Goal: Check status: Check status

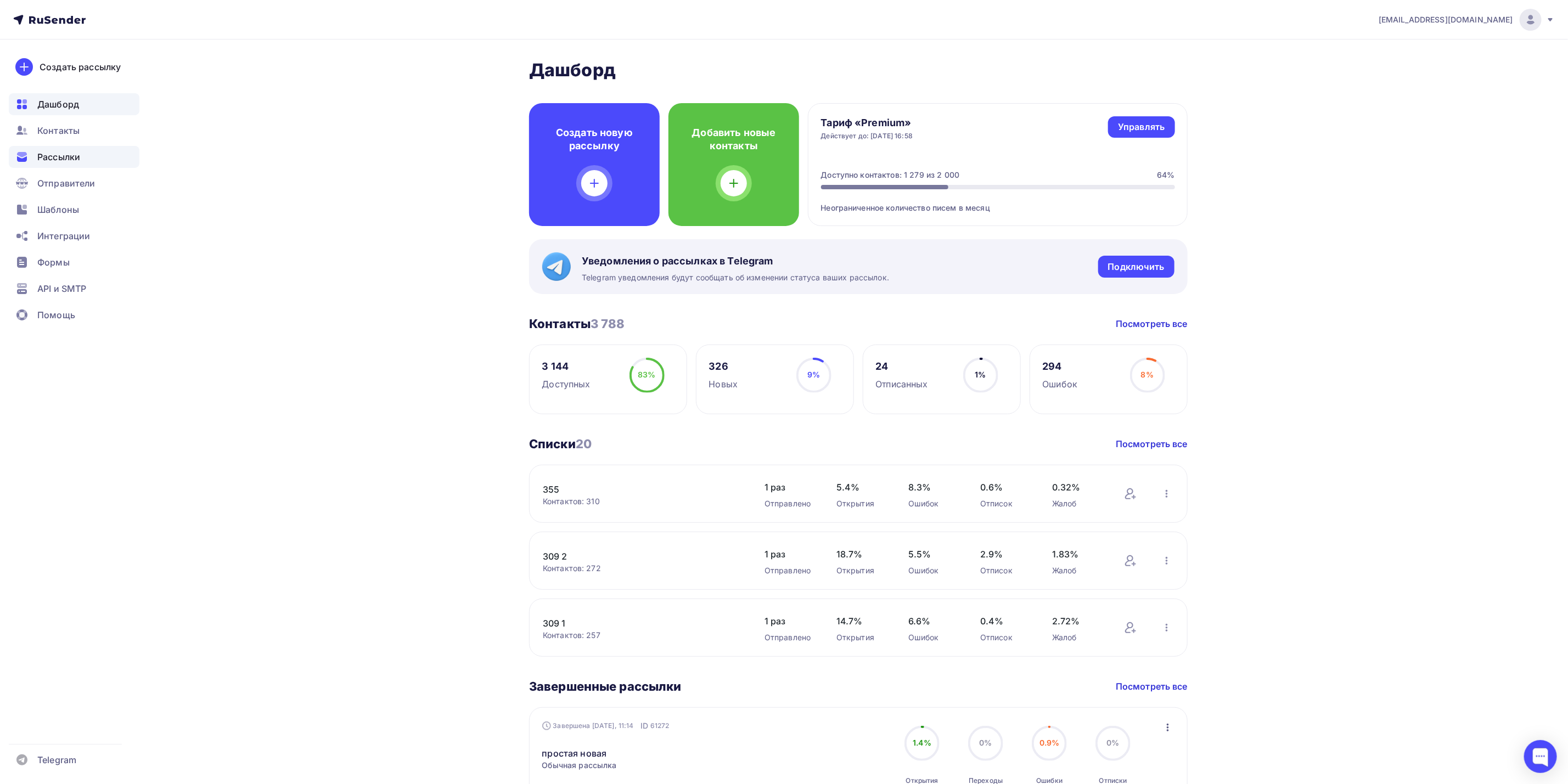
click at [90, 164] on div "Рассылки" at bounding box center [73, 156] width 131 height 22
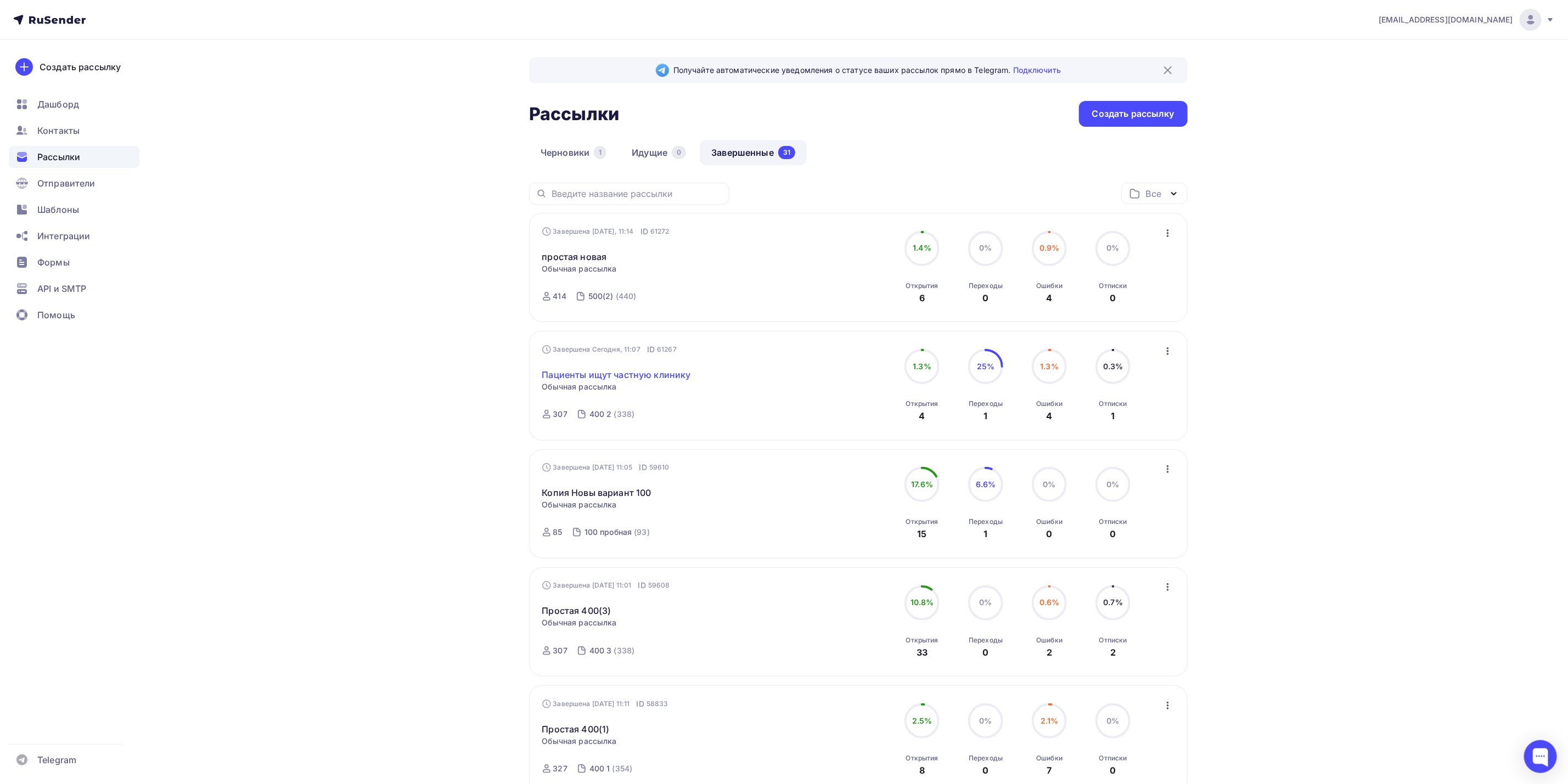
click at [629, 378] on link "Пациенты ищут частную клинику" at bounding box center [617, 375] width 149 height 13
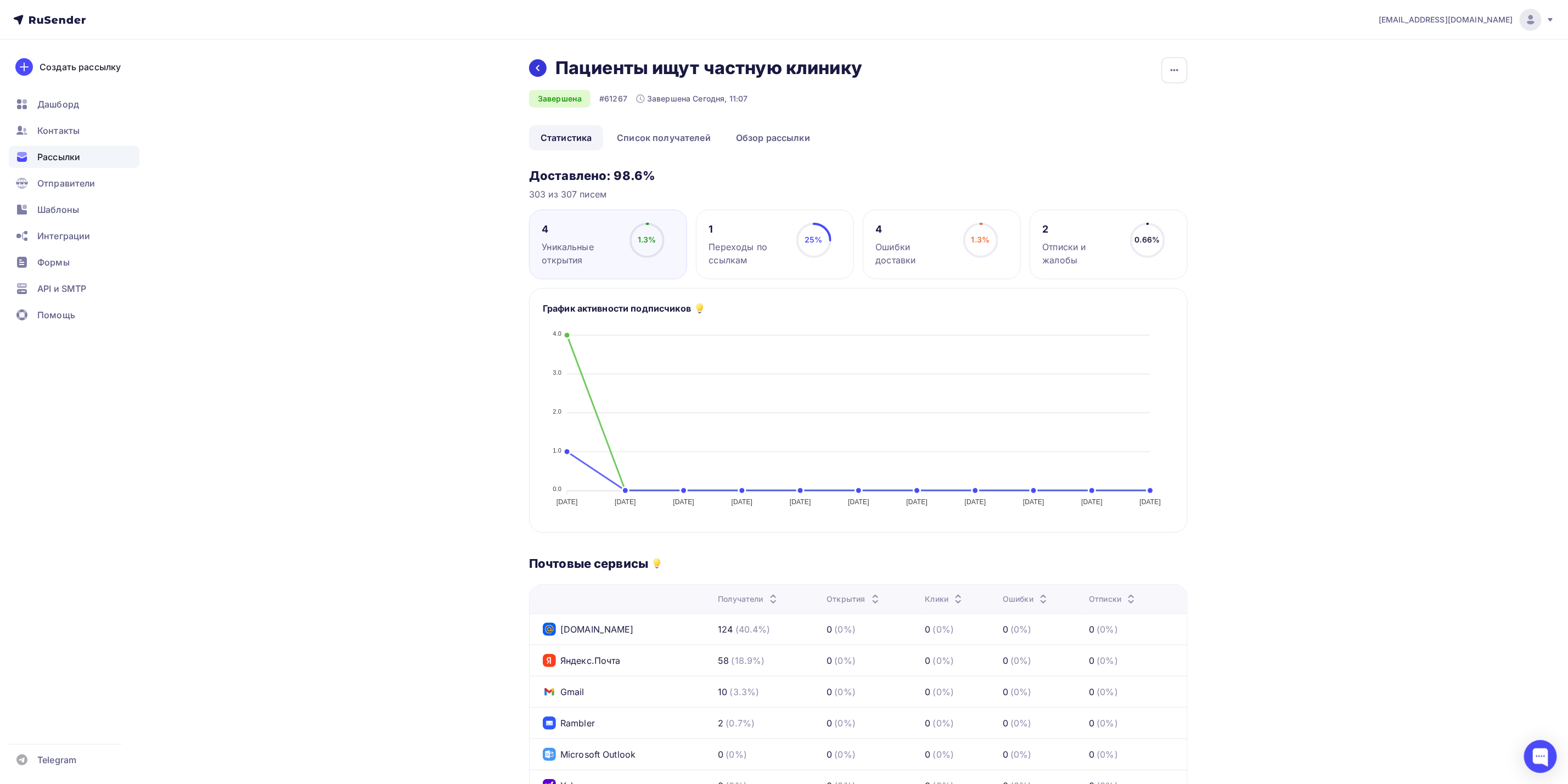
click at [536, 65] on icon at bounding box center [537, 68] width 9 height 9
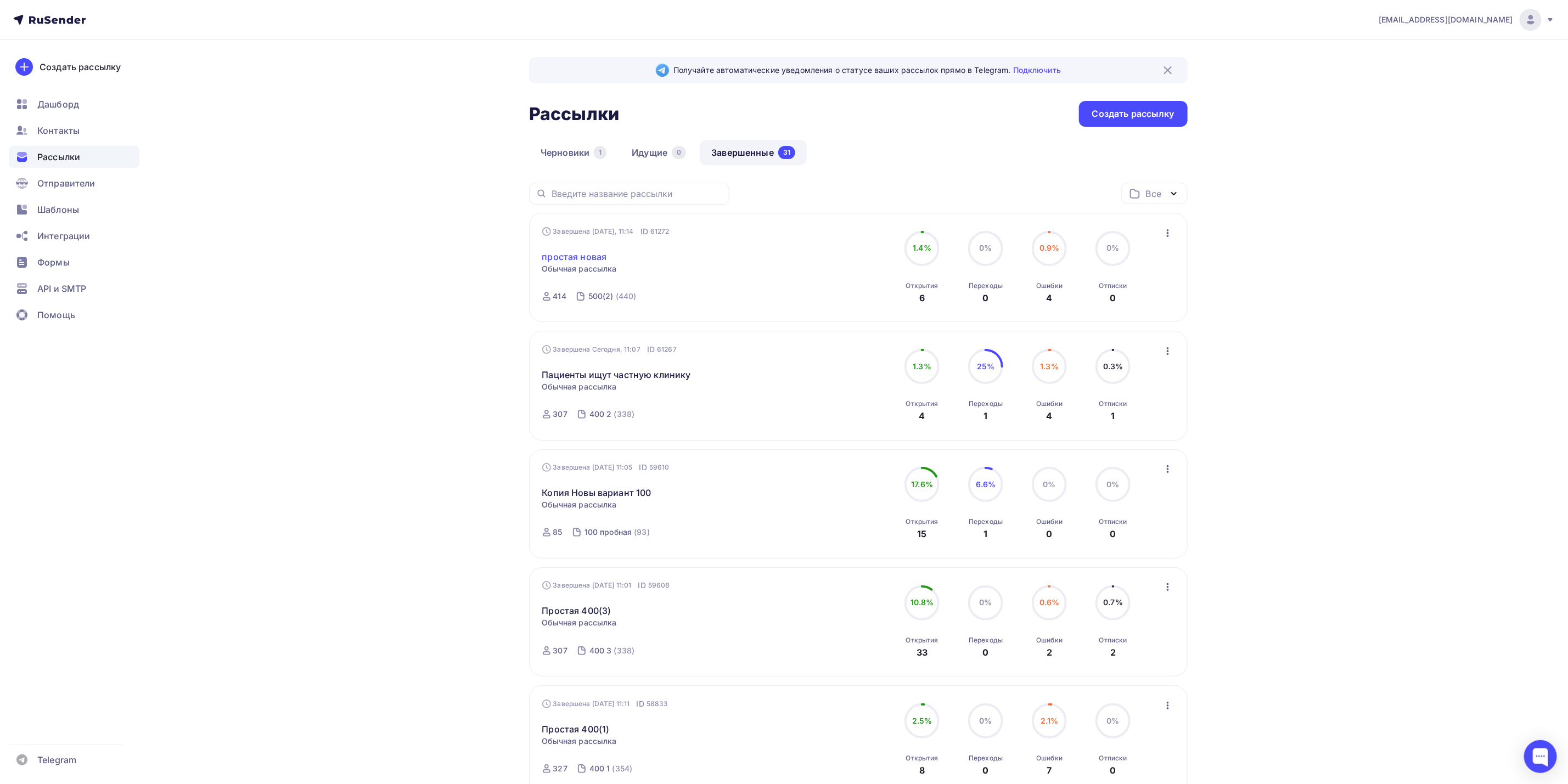
click at [564, 258] on link "простая новая" at bounding box center [575, 257] width 65 height 13
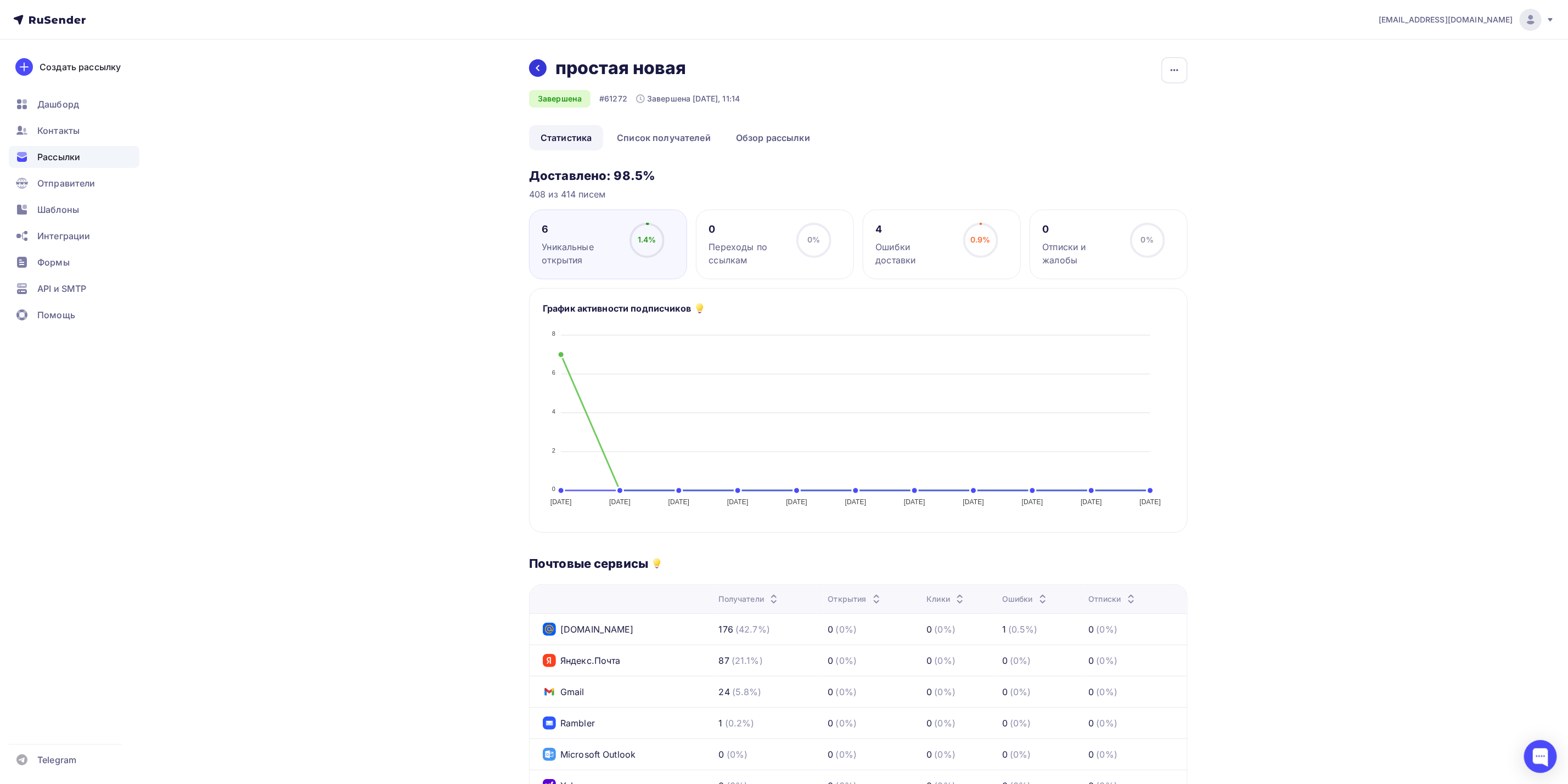
click at [534, 68] on icon at bounding box center [537, 68] width 9 height 9
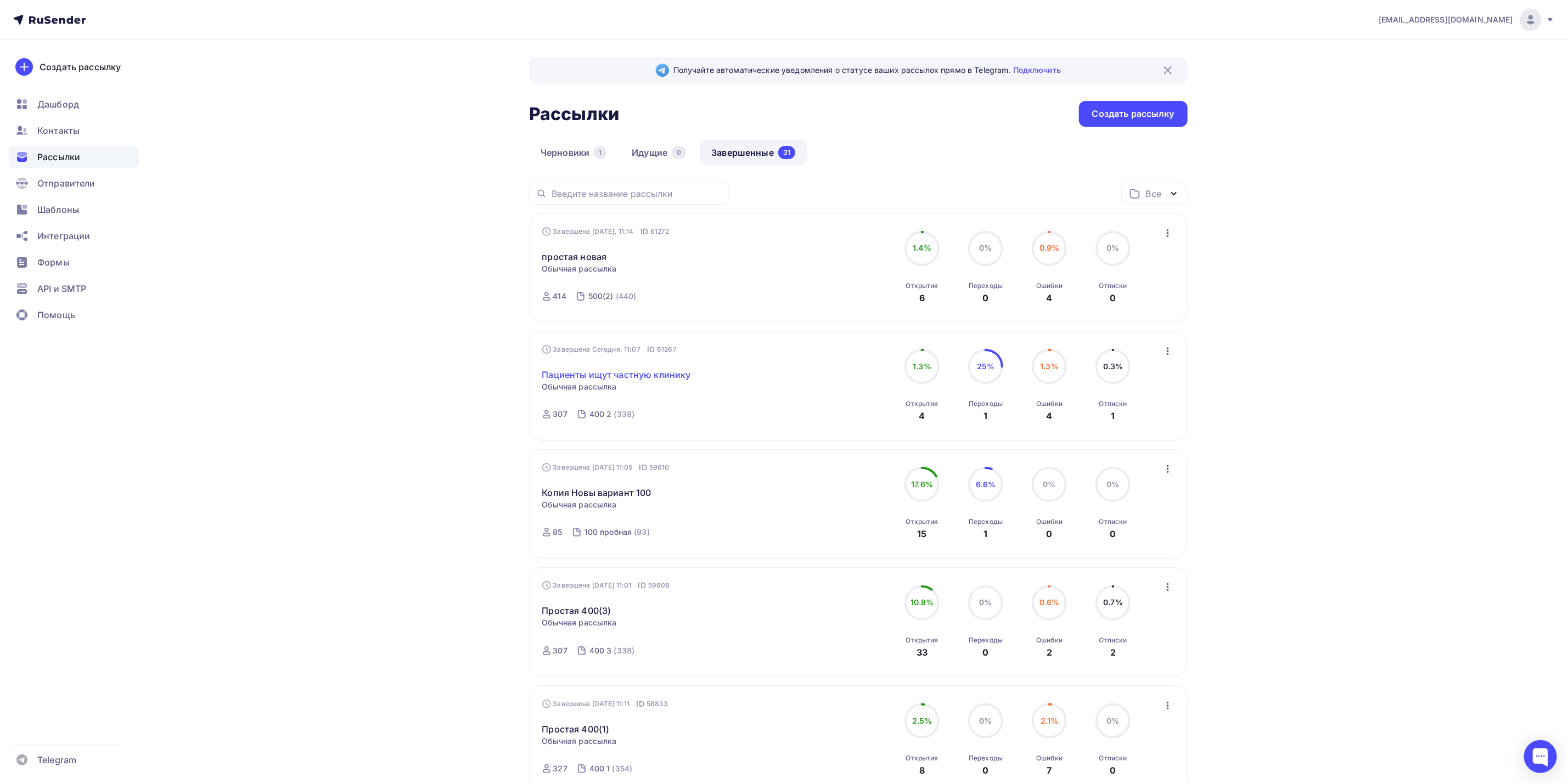
click at [666, 371] on link "Пациенты ищут частную клинику" at bounding box center [617, 375] width 149 height 13
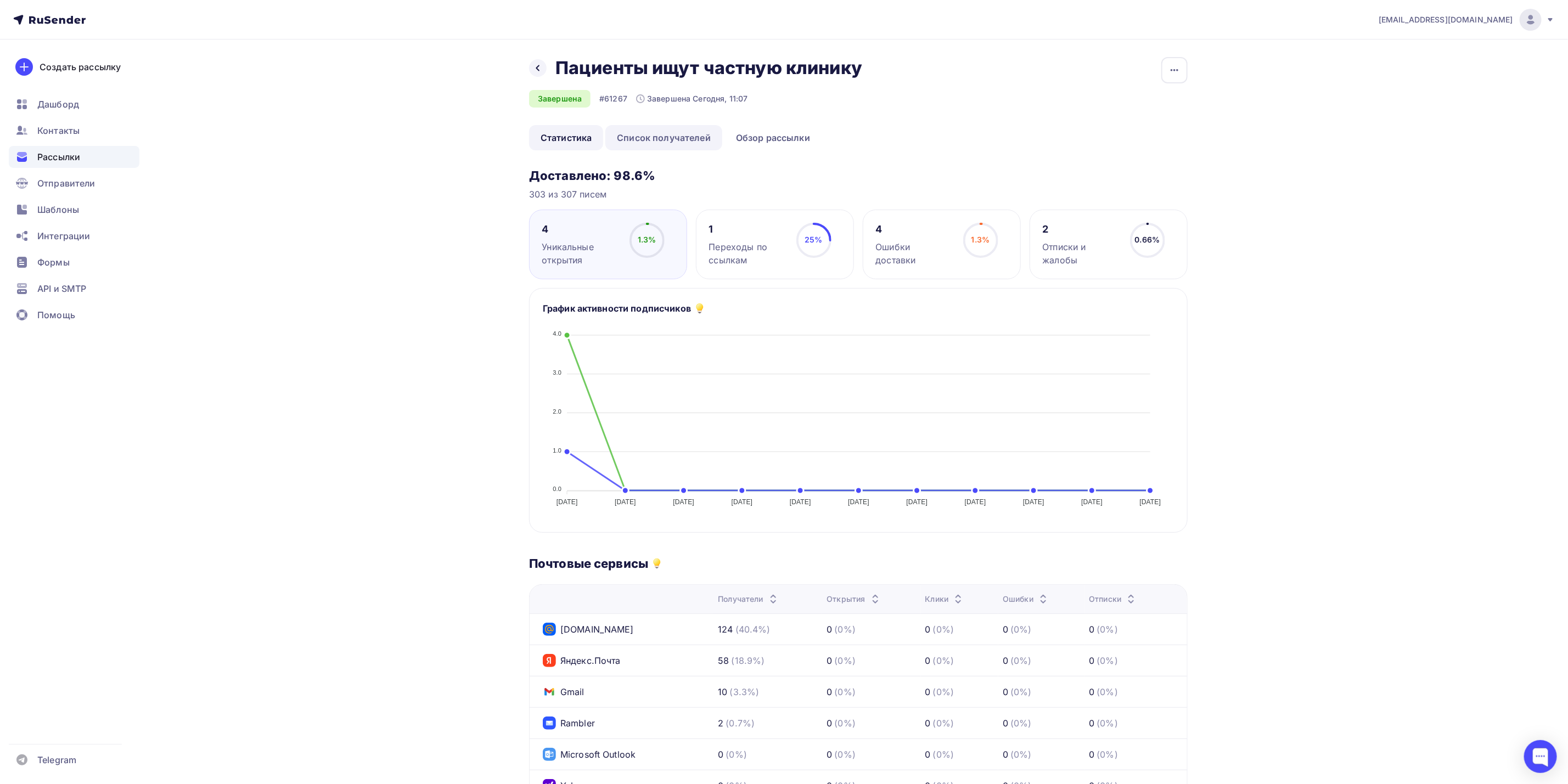
click at [690, 144] on link "Список получателей" at bounding box center [664, 137] width 117 height 25
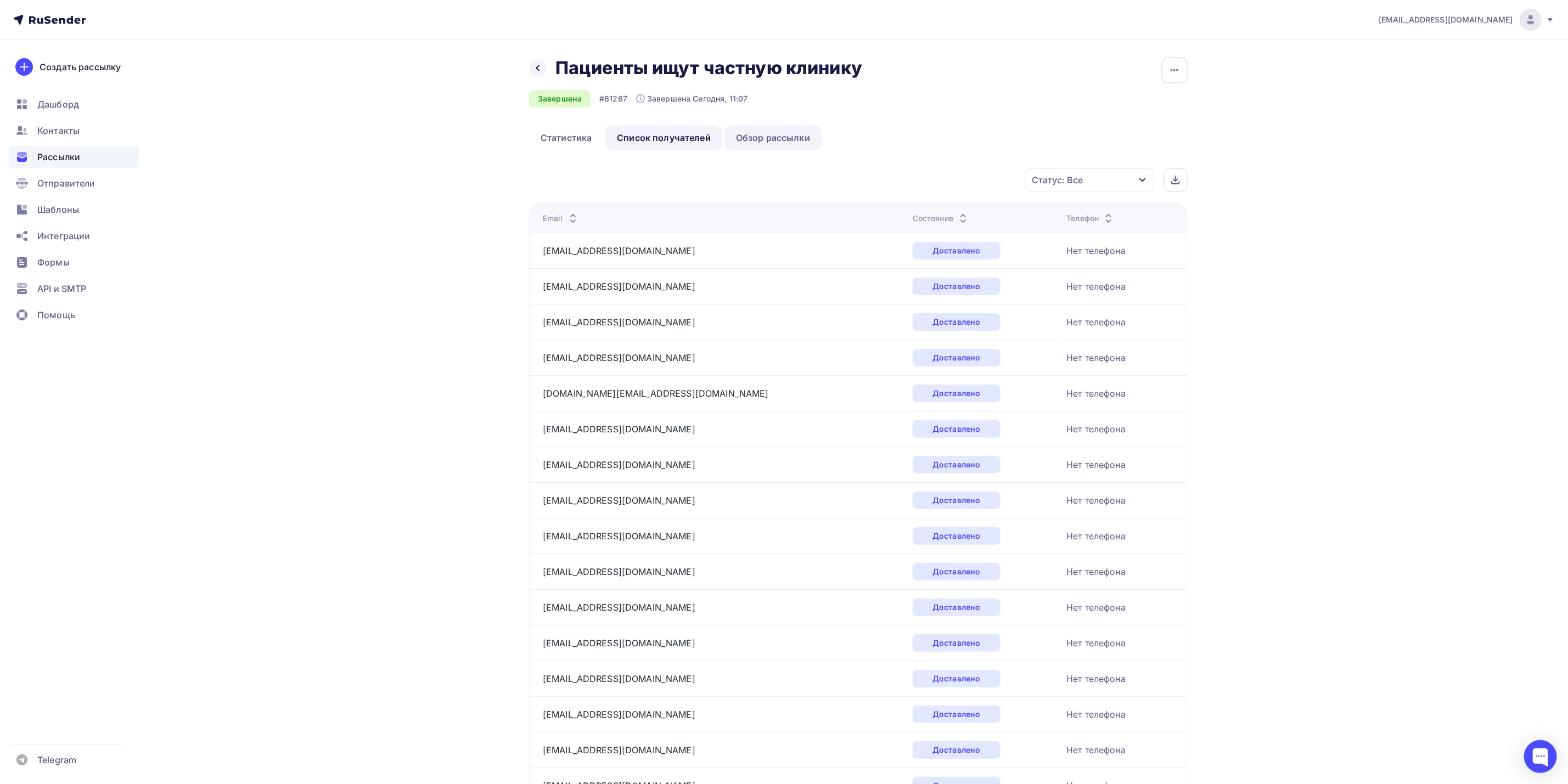
click at [771, 140] on link "Обзор рассылки" at bounding box center [774, 137] width 97 height 25
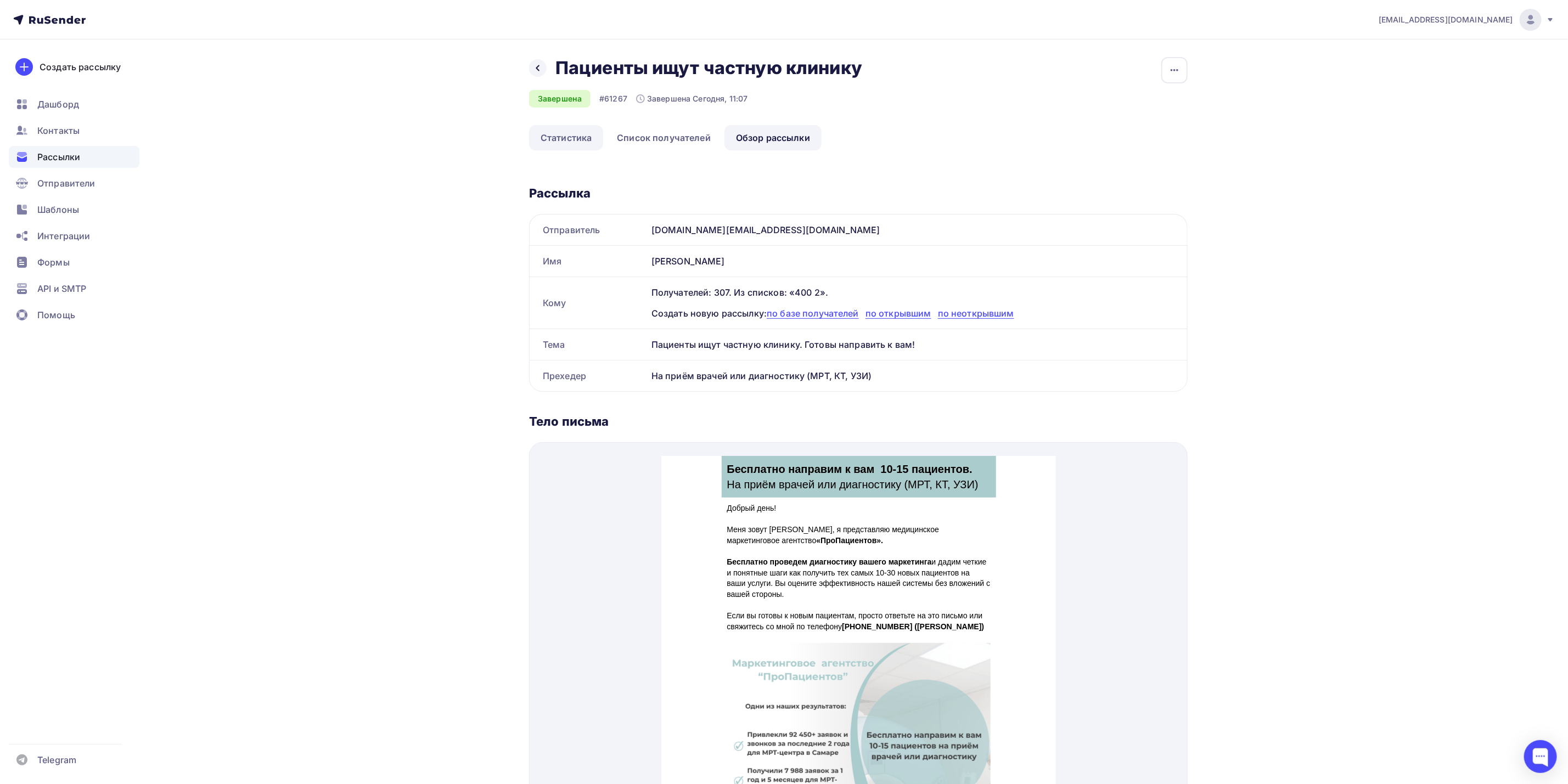
click at [580, 140] on link "Статистика" at bounding box center [567, 137] width 74 height 25
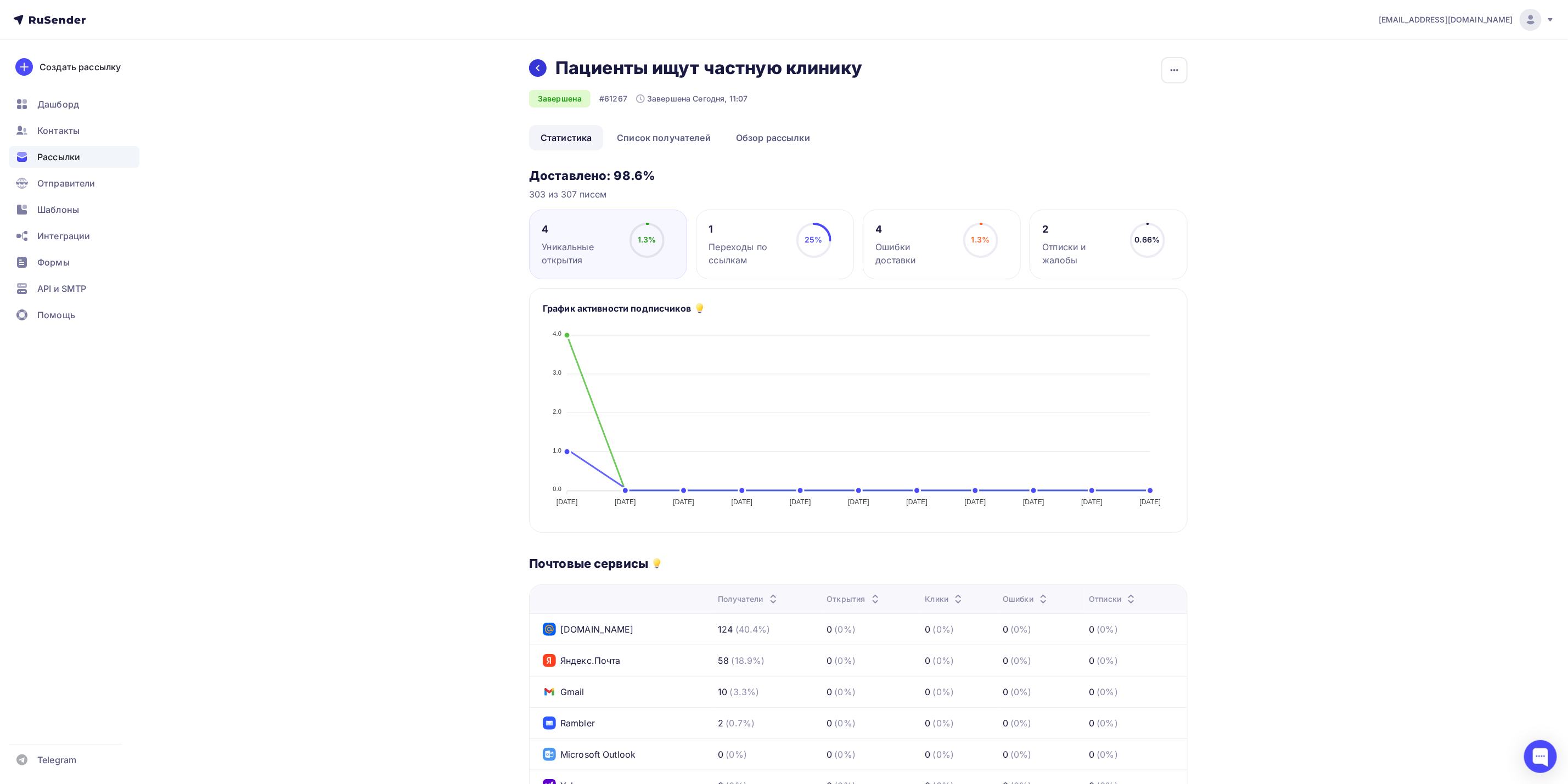
click at [533, 73] on div at bounding box center [538, 68] width 17 height 17
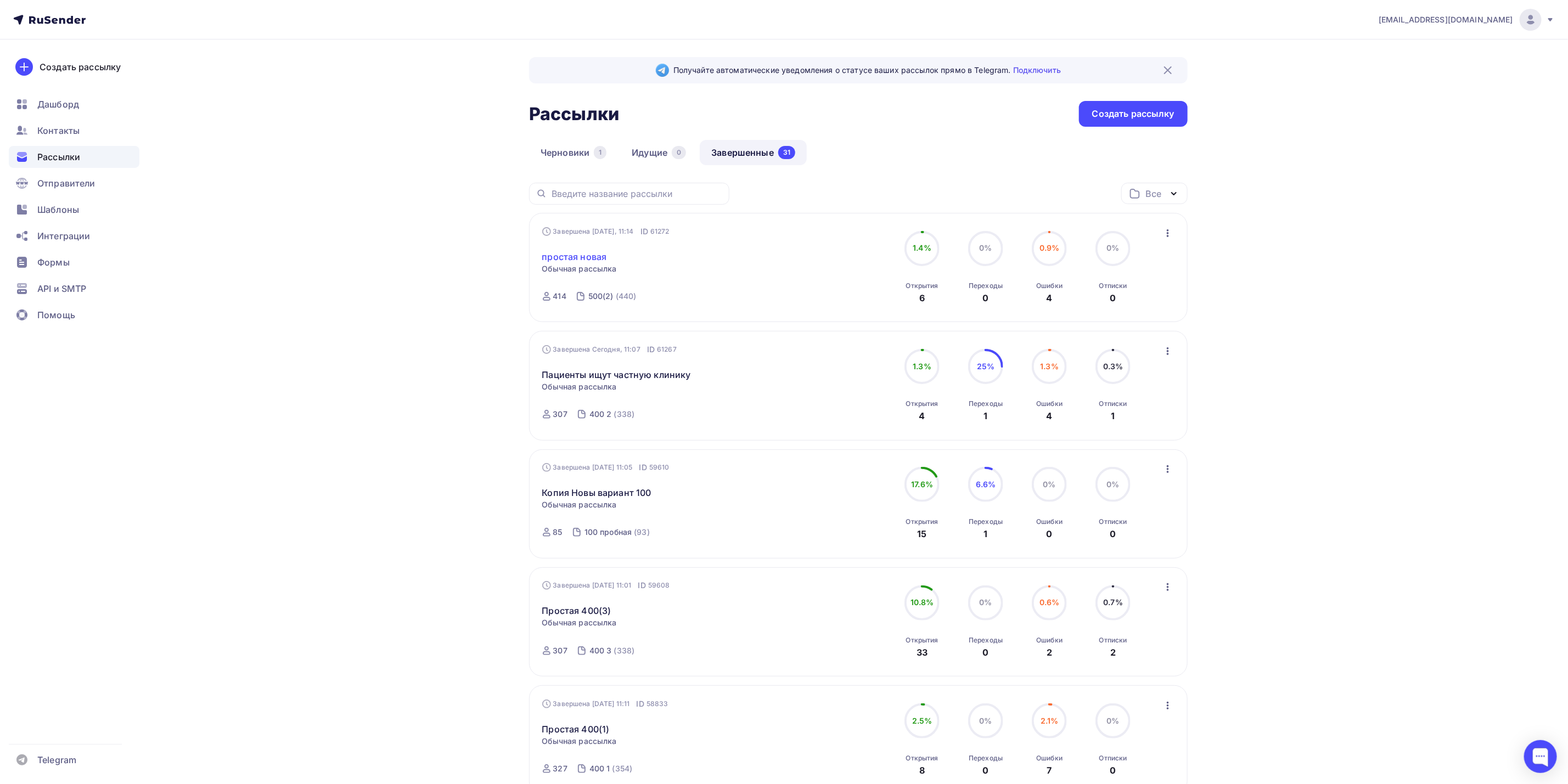
click at [591, 254] on link "простая новая" at bounding box center [575, 257] width 65 height 13
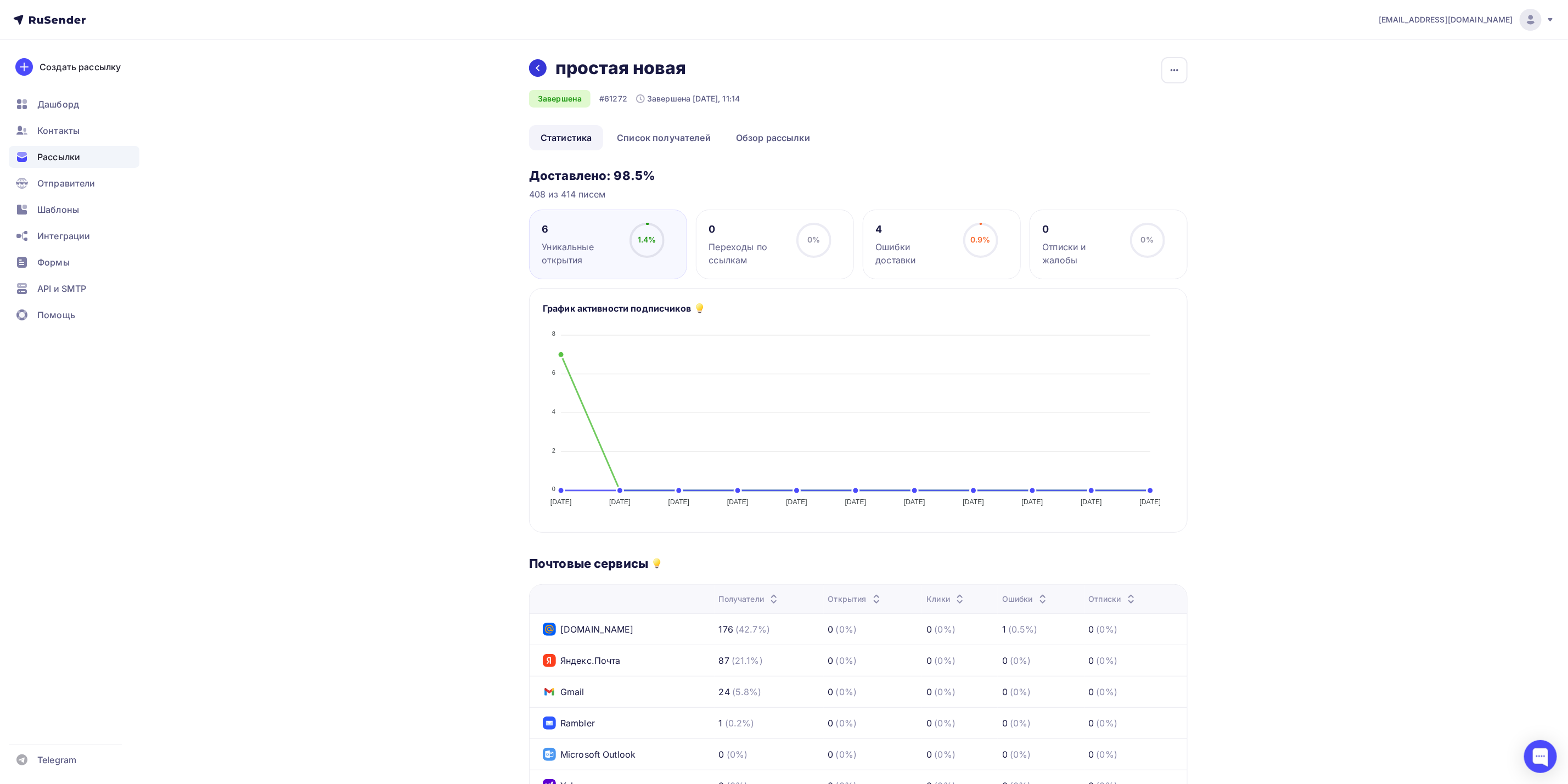
click at [533, 70] on icon at bounding box center [537, 68] width 9 height 9
